Goal: Transaction & Acquisition: Purchase product/service

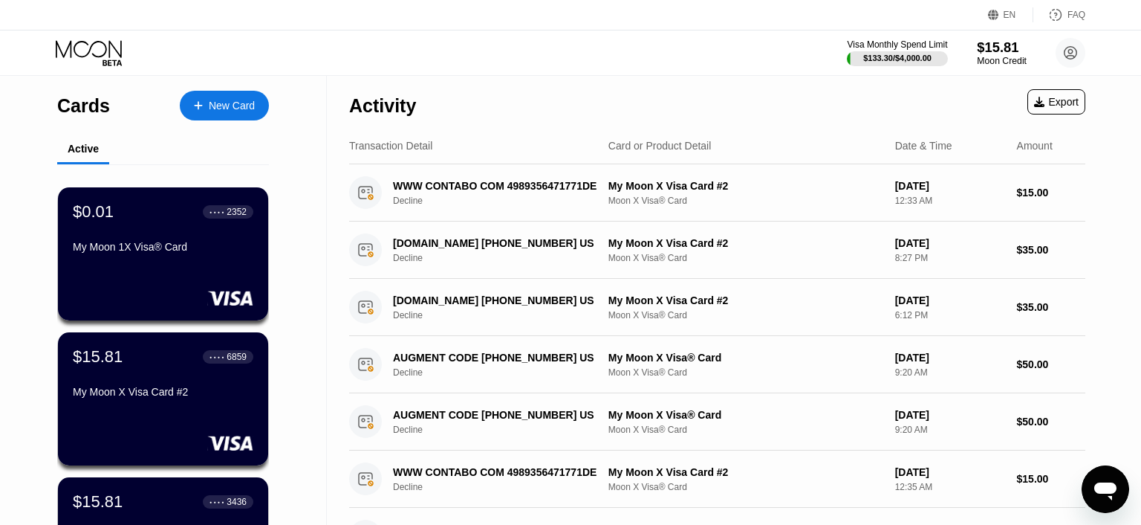
click at [994, 58] on div "Moon Credit" at bounding box center [1002, 61] width 50 height 10
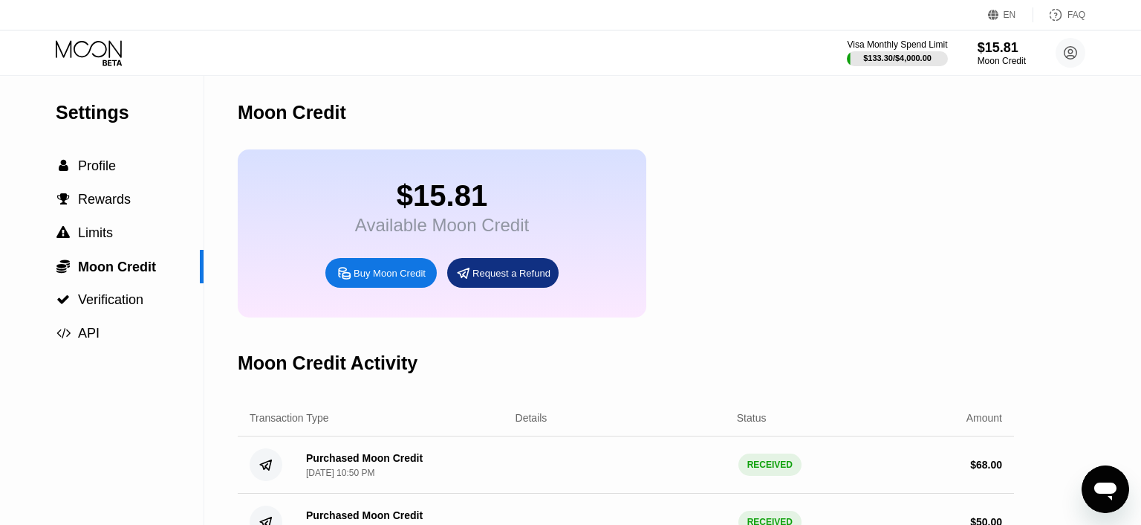
click at [406, 279] on div "Buy Moon Credit" at bounding box center [390, 273] width 72 height 13
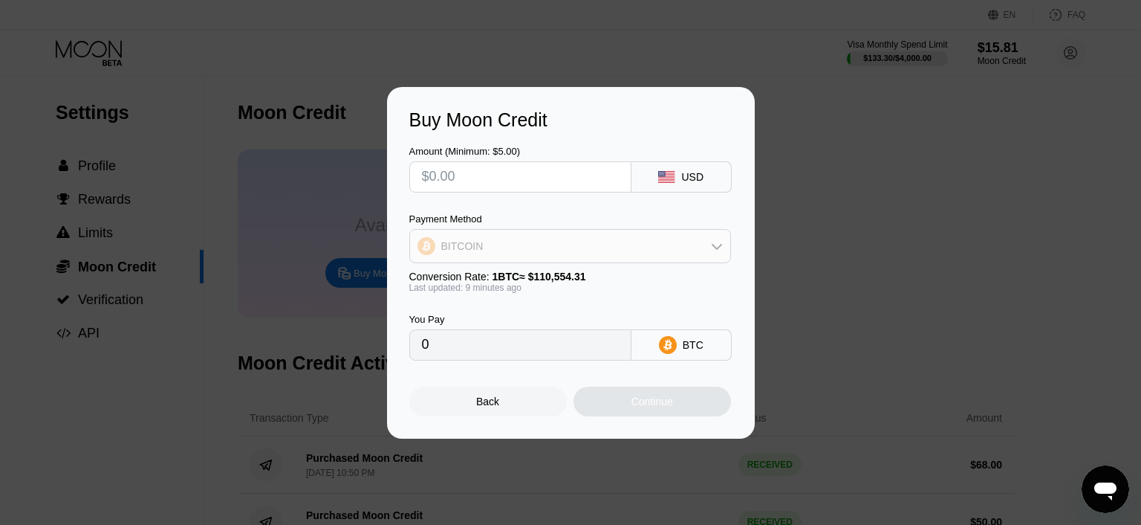
click at [727, 243] on div "BITCOIN" at bounding box center [570, 246] width 320 height 30
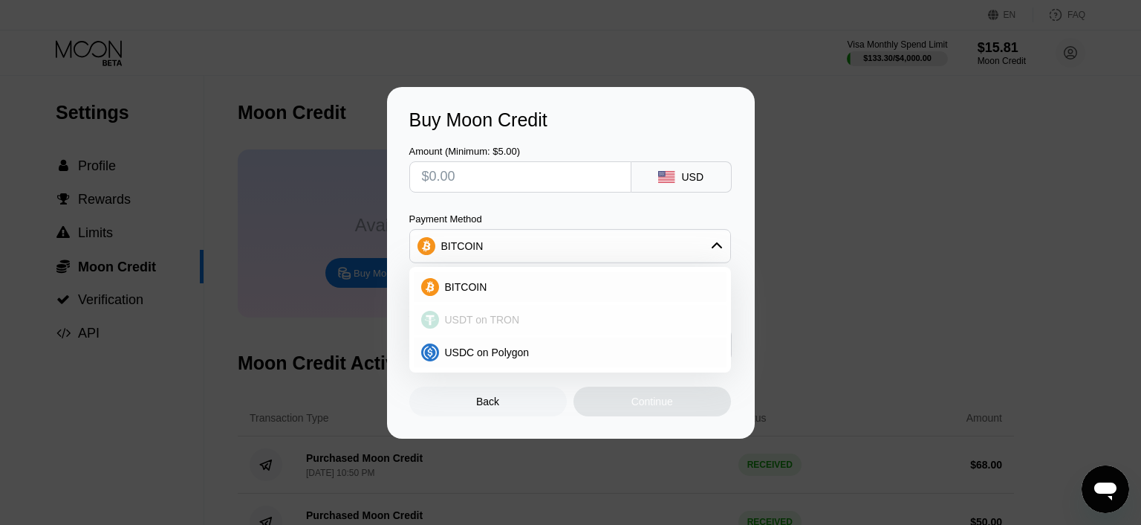
click at [513, 324] on span "USDT on TRON" at bounding box center [482, 320] width 75 height 12
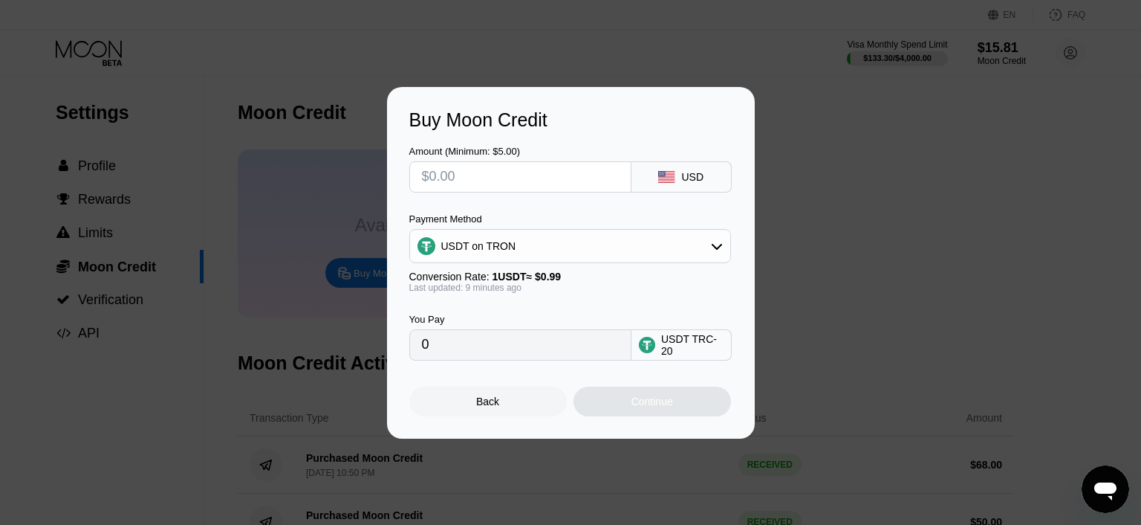
type input "0.00"
click at [539, 178] on input "text" at bounding box center [520, 177] width 197 height 30
click at [500, 175] on input "text" at bounding box center [520, 177] width 197 height 30
click at [465, 189] on input "text" at bounding box center [520, 177] width 197 height 30
click at [473, 186] on input "text" at bounding box center [520, 177] width 197 height 30
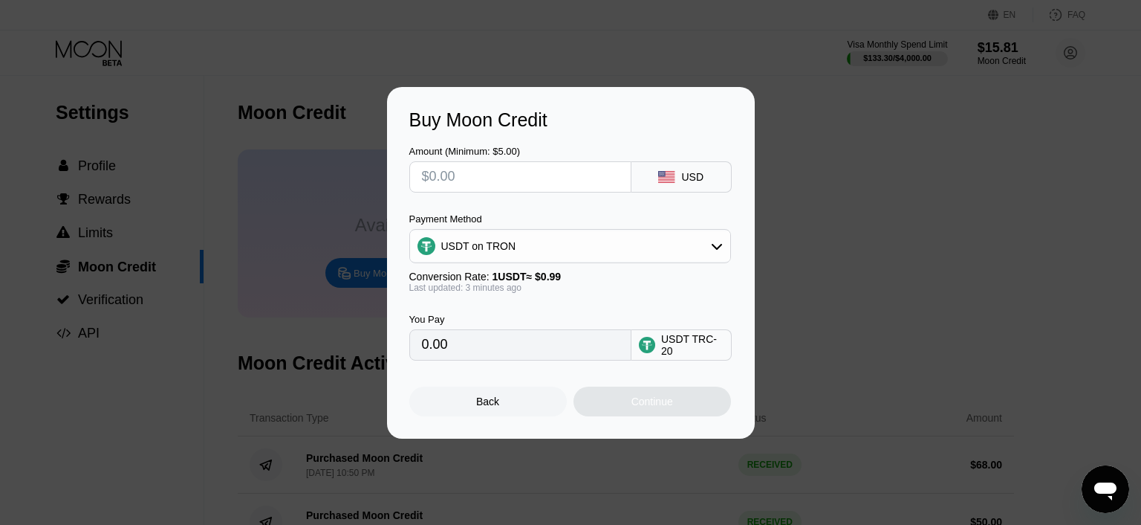
click at [475, 181] on input "text" at bounding box center [520, 177] width 197 height 30
type input "$5"
type input "5.05"
type input "$5"
click at [654, 414] on div "Continue" at bounding box center [653, 401] width 158 height 30
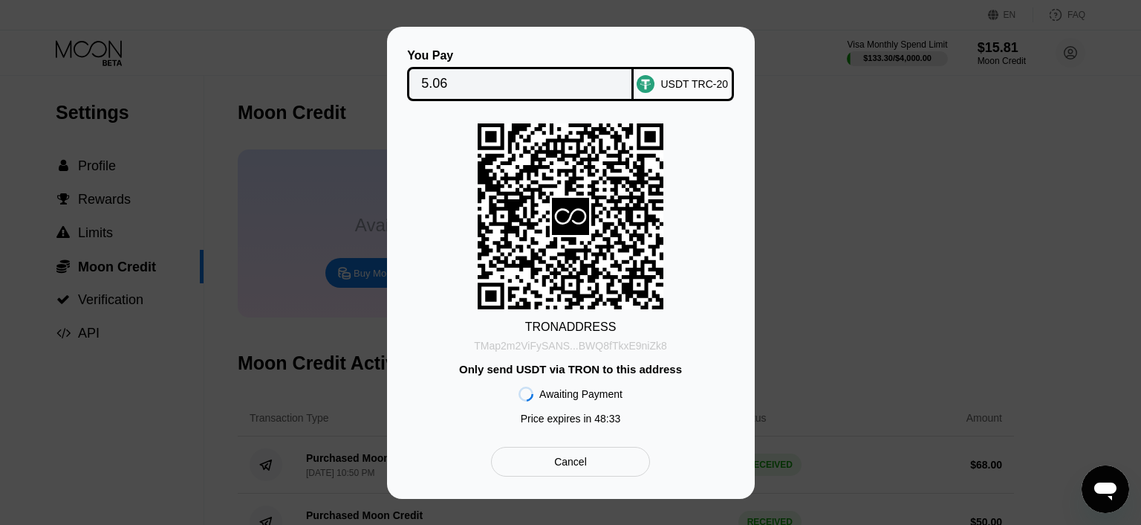
click at [621, 340] on div "TMap2m2ViFySANS...BWQ8fTkxE9niZk8" at bounding box center [570, 346] width 193 height 12
click at [594, 464] on div "Cancel" at bounding box center [570, 462] width 158 height 30
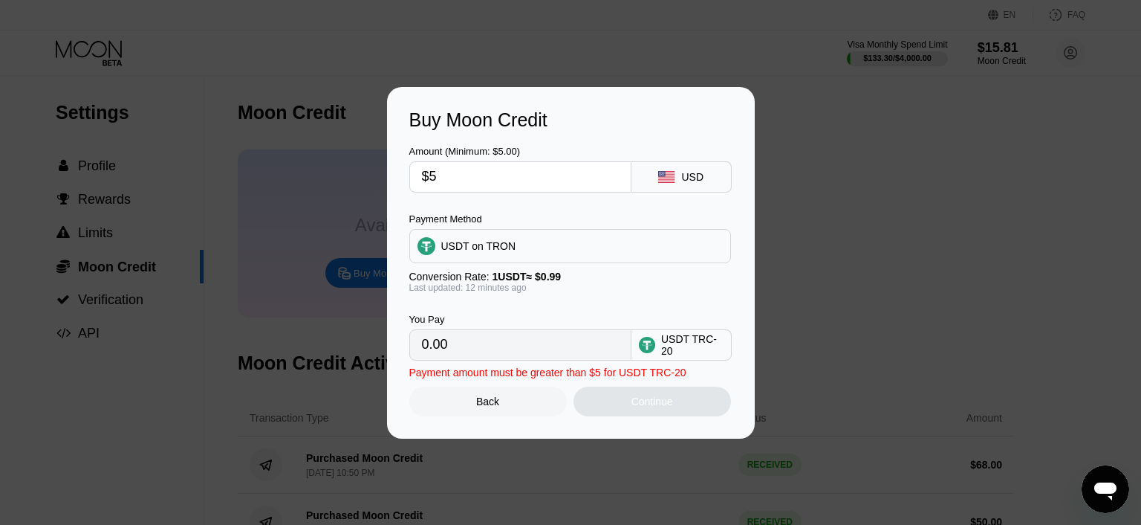
type input "5.05"
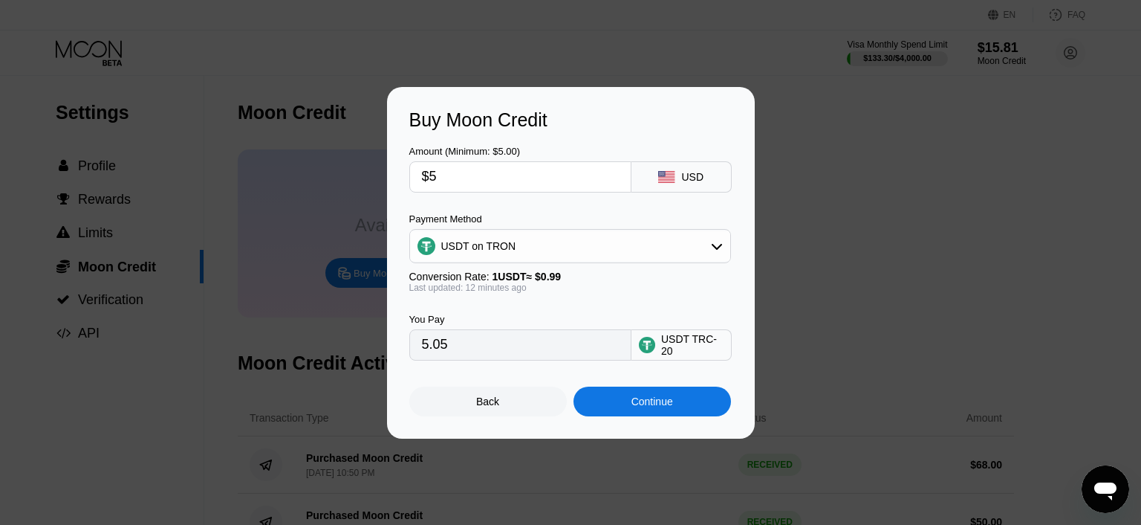
drag, startPoint x: 442, startPoint y: 174, endPoint x: 430, endPoint y: 174, distance: 11.9
click at [430, 174] on input "$5" at bounding box center [520, 177] width 197 height 30
type input "$1"
type input "1.01"
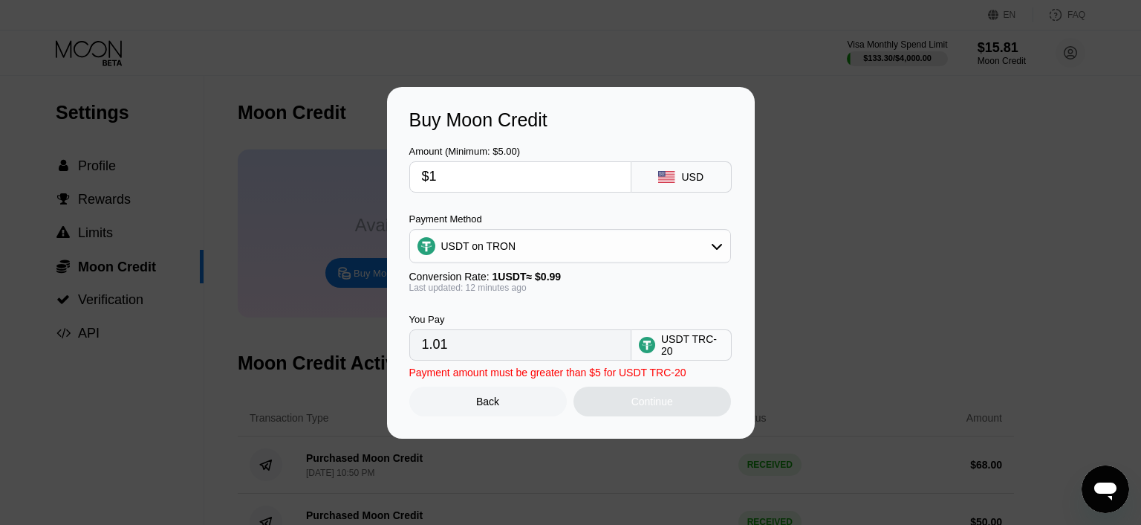
type input "$10"
type input "10.10"
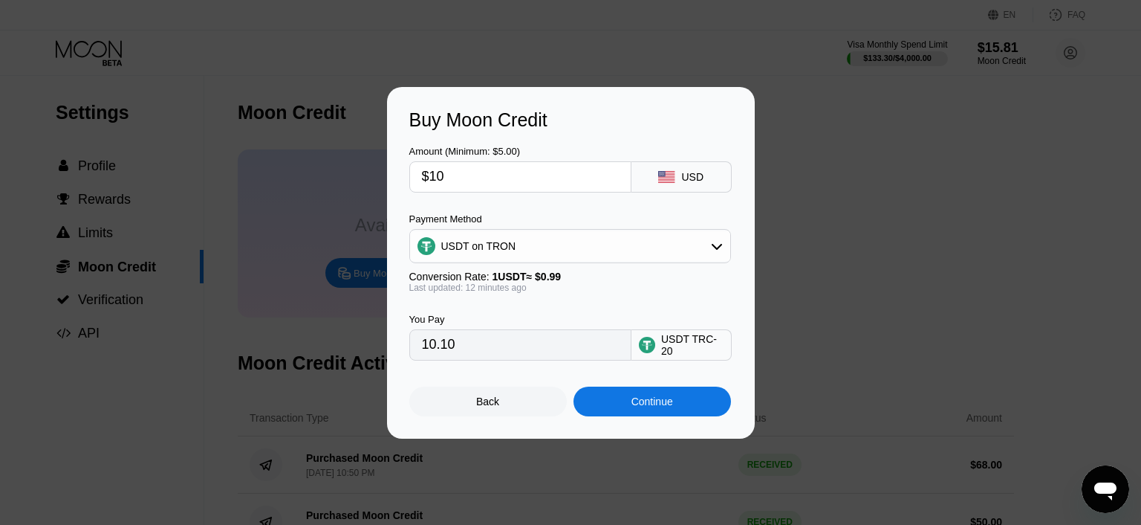
type input "$10"
click at [681, 410] on div "Continue" at bounding box center [653, 401] width 158 height 30
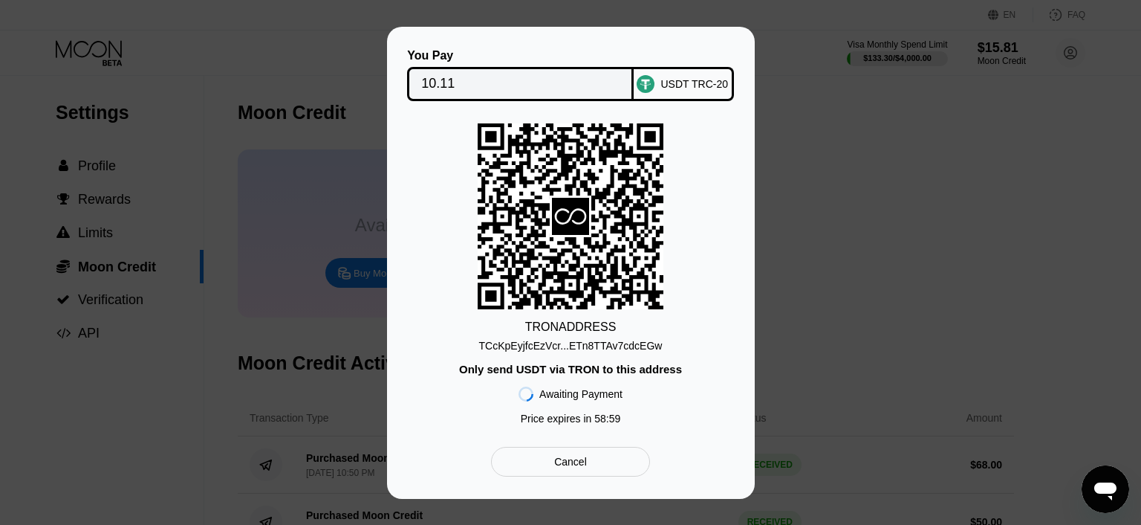
click at [623, 348] on div "TCcKpEyjfcEzVcr...ETn8TTAv7cdcEGw" at bounding box center [571, 346] width 184 height 12
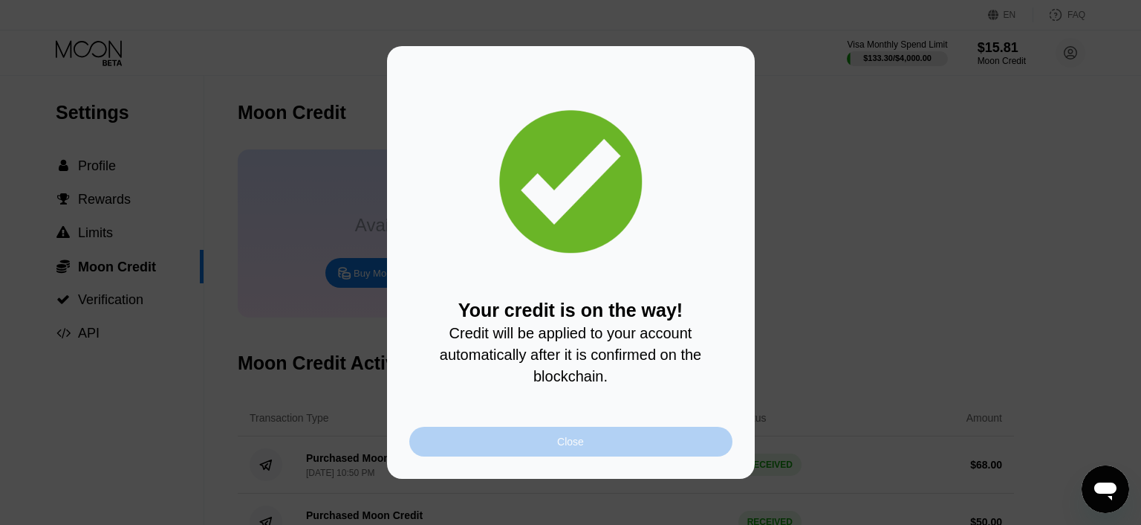
click at [572, 444] on div "Close" at bounding box center [570, 441] width 27 height 12
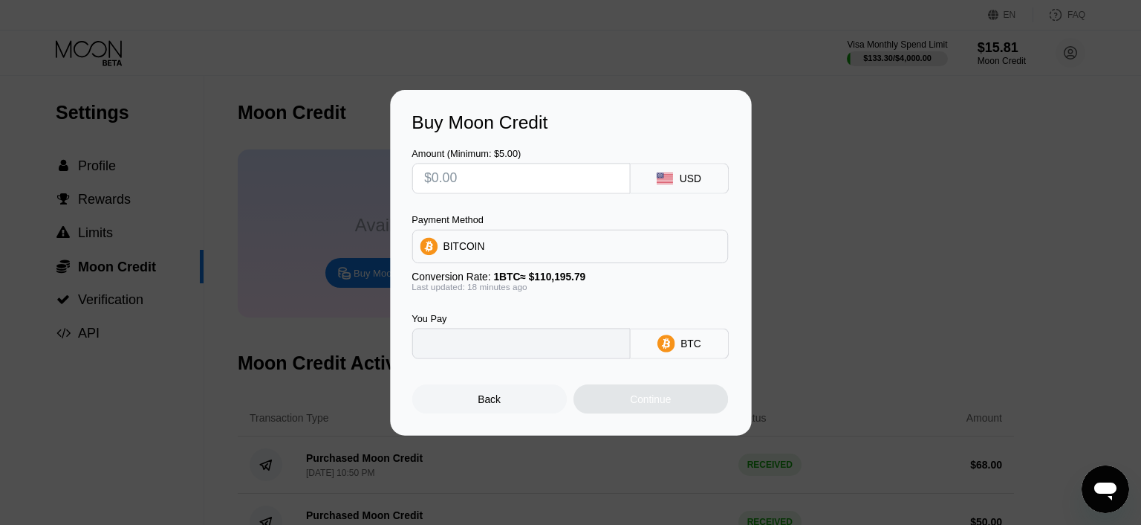
type input "0"
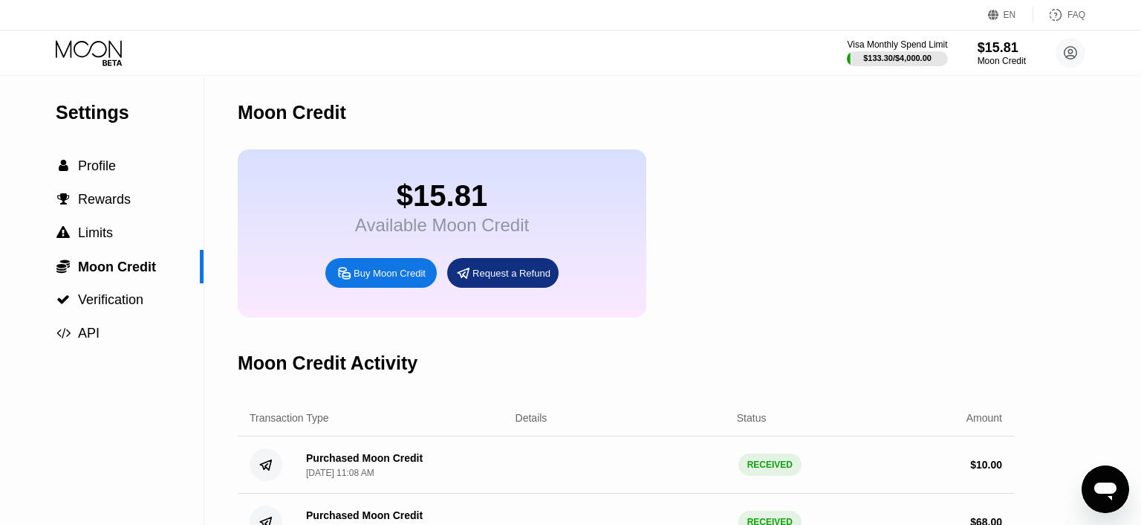
click at [120, 59] on icon at bounding box center [90, 53] width 69 height 26
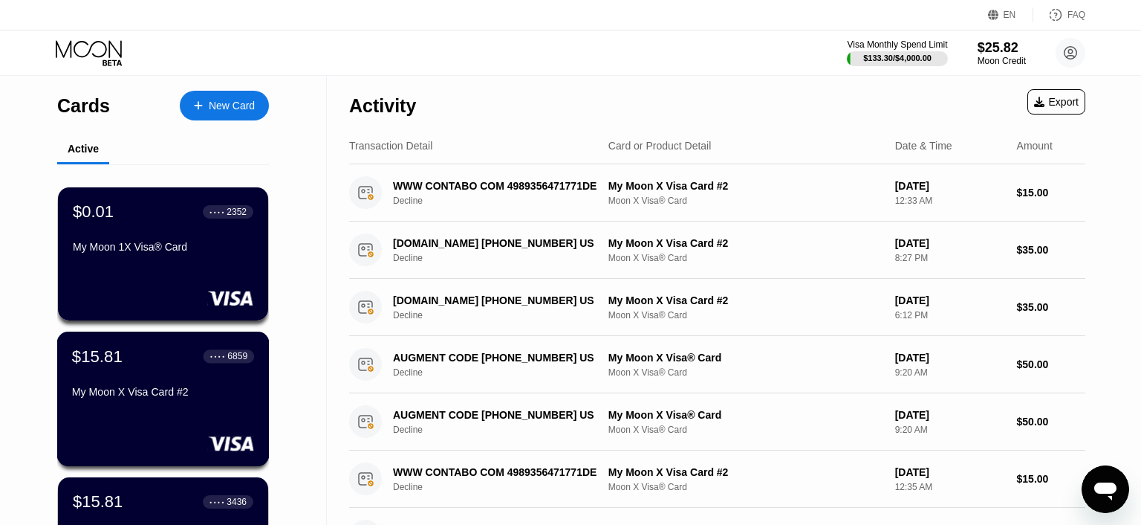
click at [249, 363] on div "● ● ● ● 6859" at bounding box center [229, 355] width 51 height 13
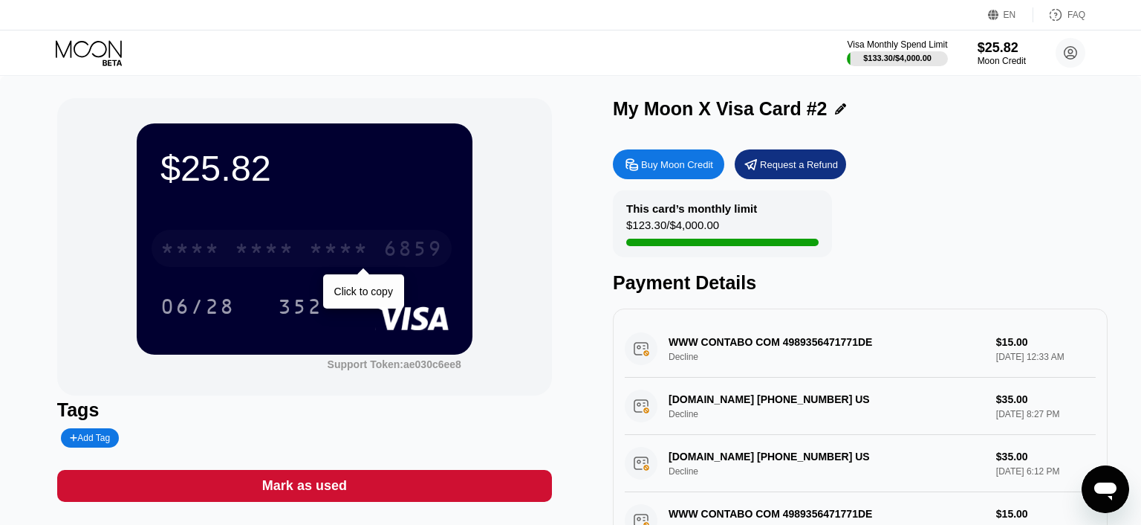
click at [392, 249] on div "6859" at bounding box center [412, 250] width 59 height 24
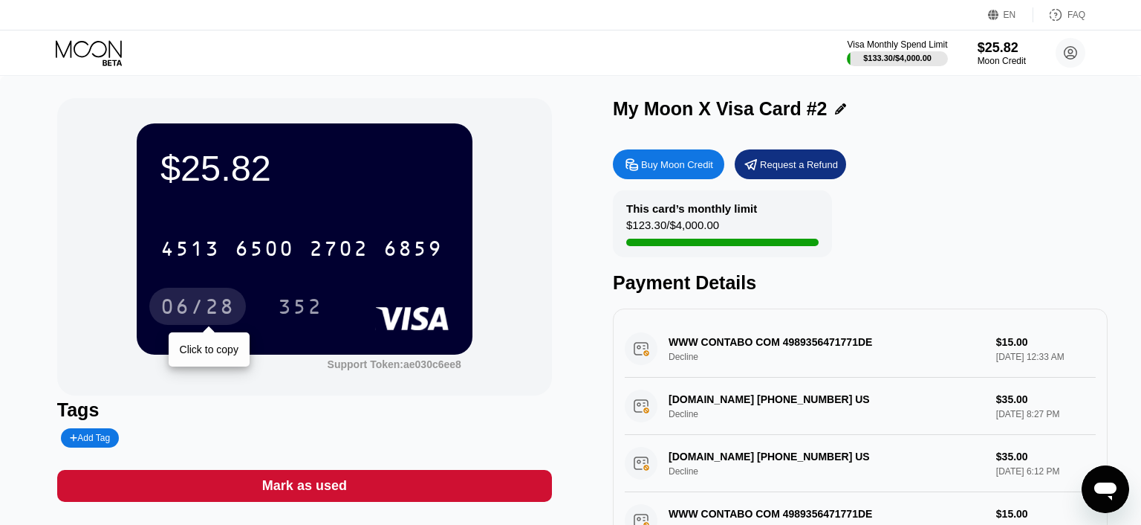
click at [174, 312] on div "06/28" at bounding box center [197, 308] width 74 height 24
click at [322, 304] on div "352" at bounding box center [300, 306] width 67 height 37
